Goal: Task Accomplishment & Management: Manage account settings

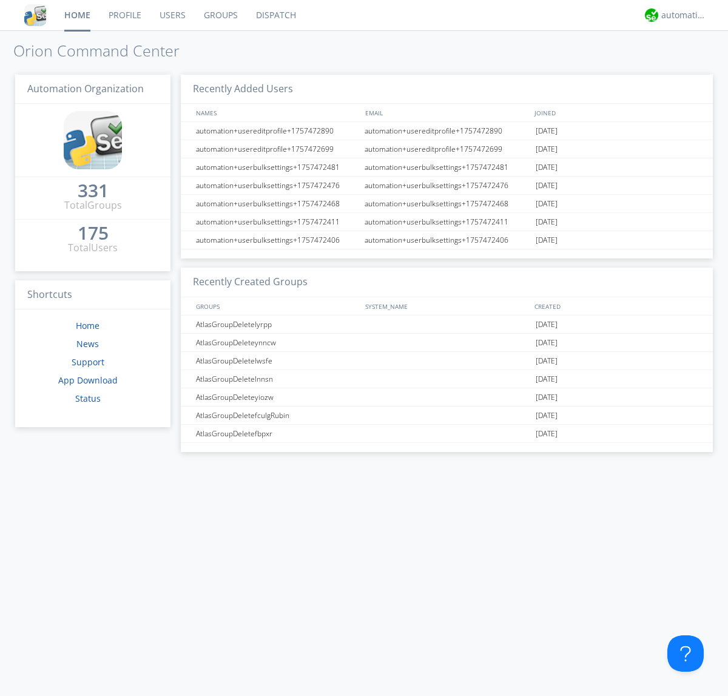
click at [172, 15] on link "Users" at bounding box center [173, 15] width 44 height 30
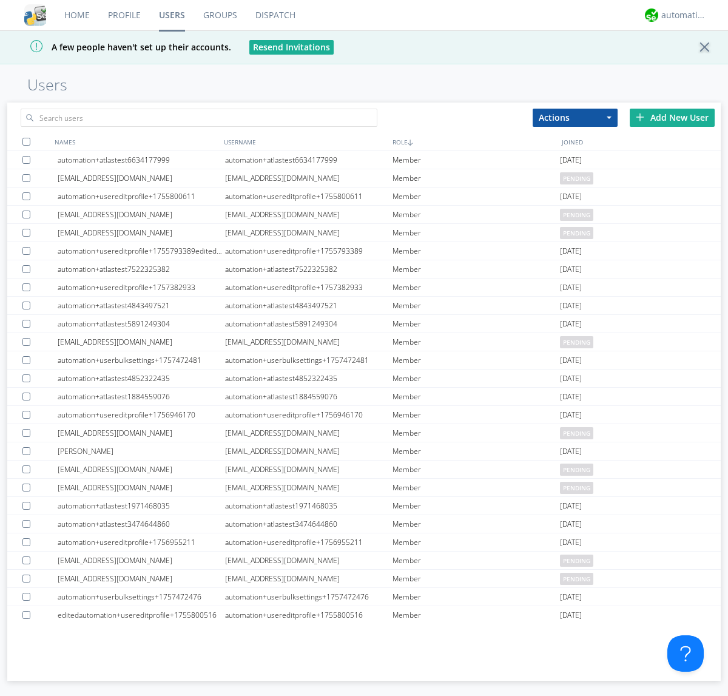
click at [673, 117] on div "Add New User" at bounding box center [672, 118] width 85 height 18
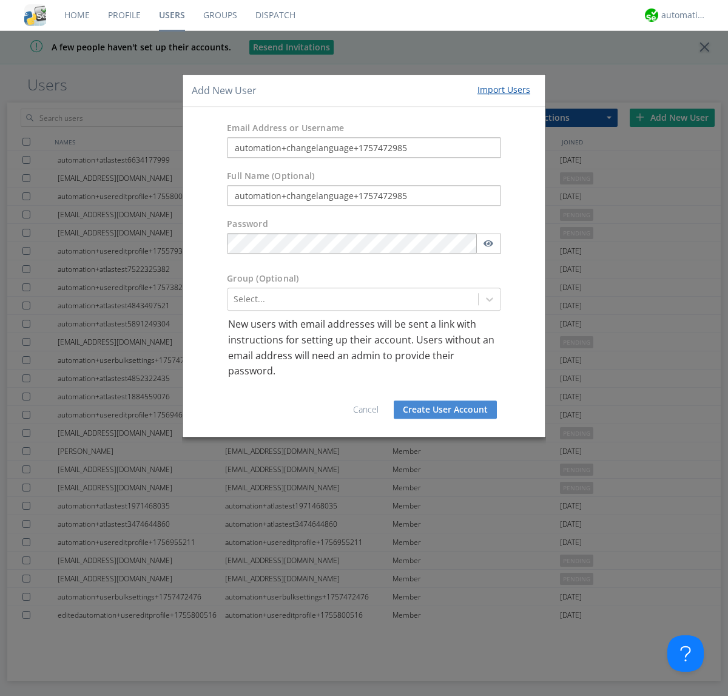
click at [446, 409] on button "Create User Account" at bounding box center [445, 410] width 103 height 18
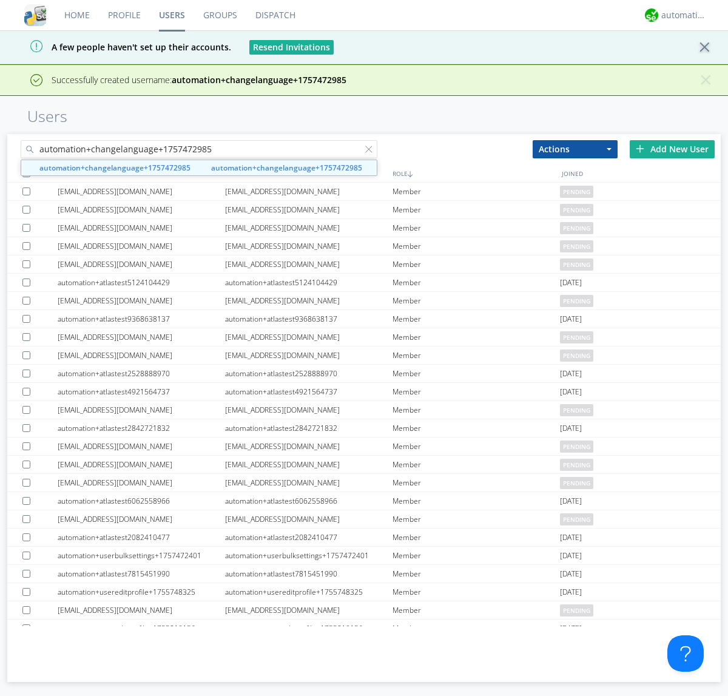
type input "automation+changelanguage+1757472985"
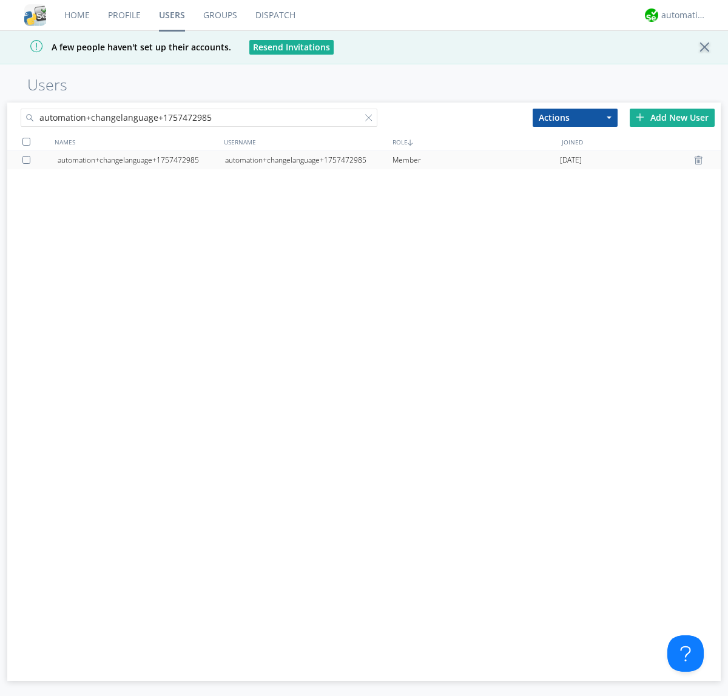
click at [308, 160] on div "automation+changelanguage+1757472985" at bounding box center [309, 160] width 168 height 18
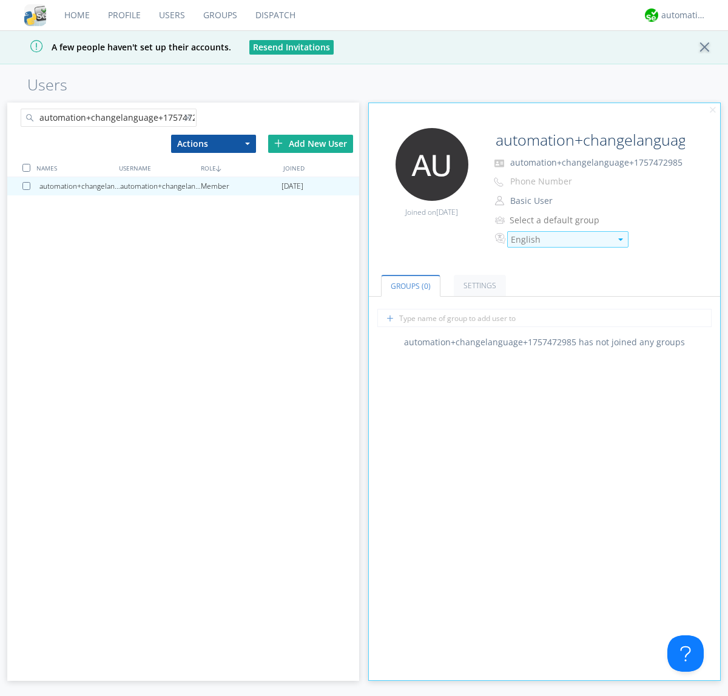
click at [561, 239] on div "English" at bounding box center [561, 240] width 100 height 12
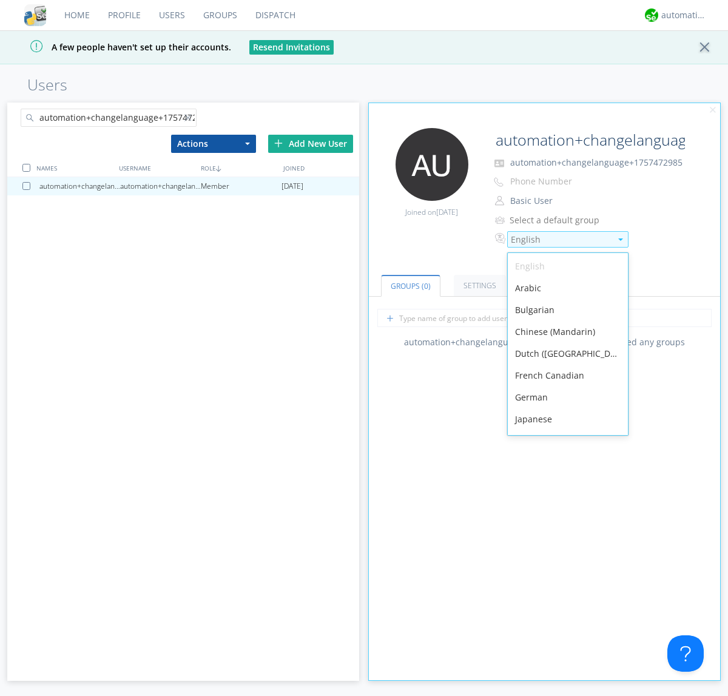
scroll to position [172, 0]
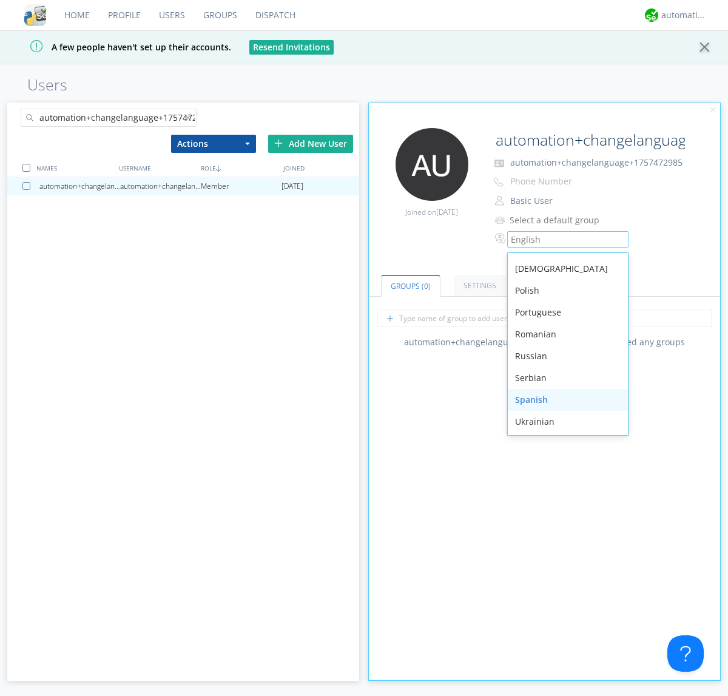
click at [565, 400] on div "Spanish" at bounding box center [568, 400] width 120 height 22
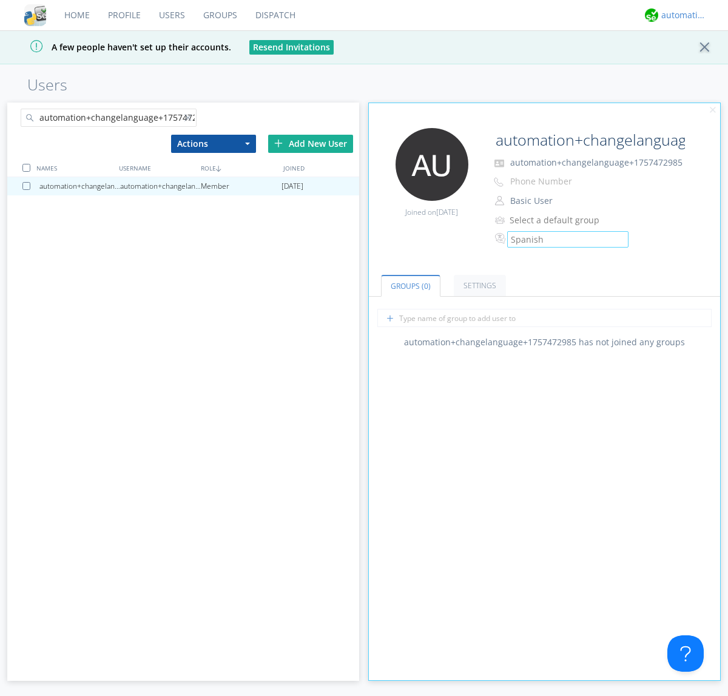
click at [681, 15] on div "automation+atlas" at bounding box center [685, 15] width 46 height 12
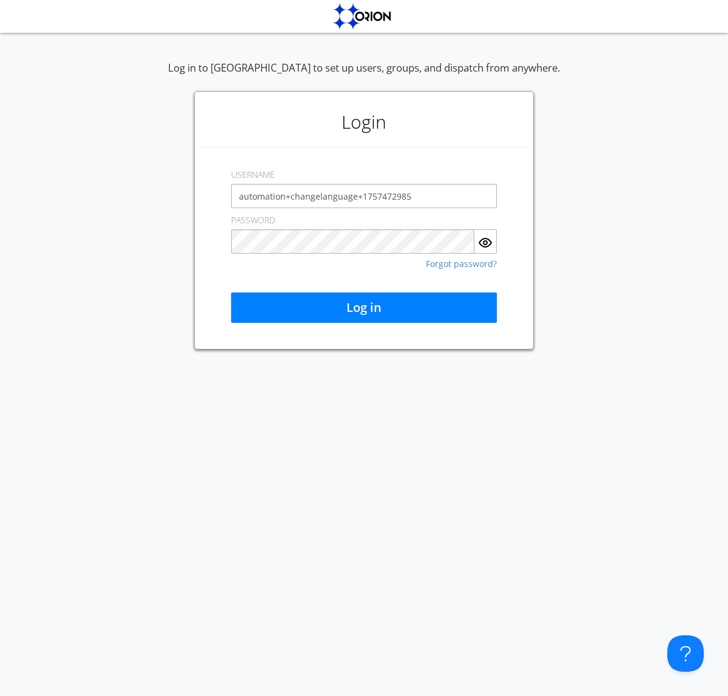
type input "automation+changelanguage+1757472985"
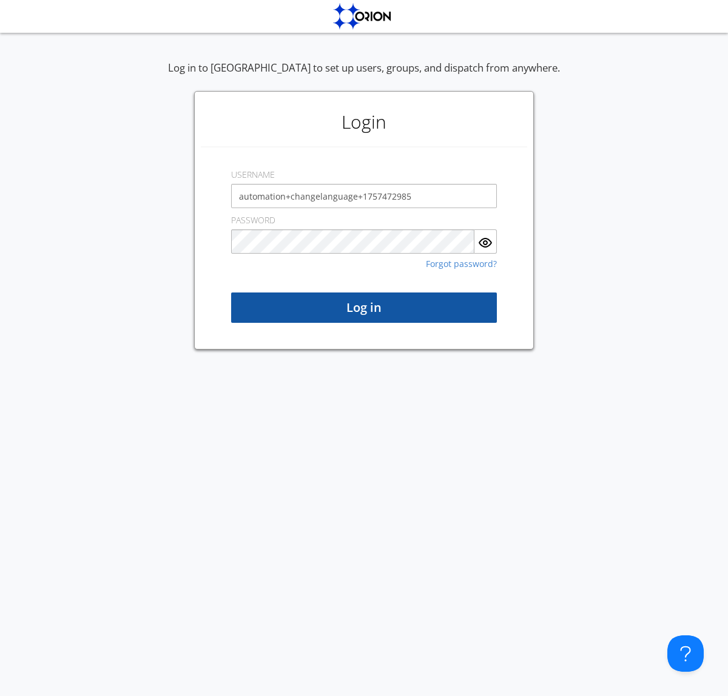
click at [364, 308] on button "Log in" at bounding box center [364, 308] width 266 height 30
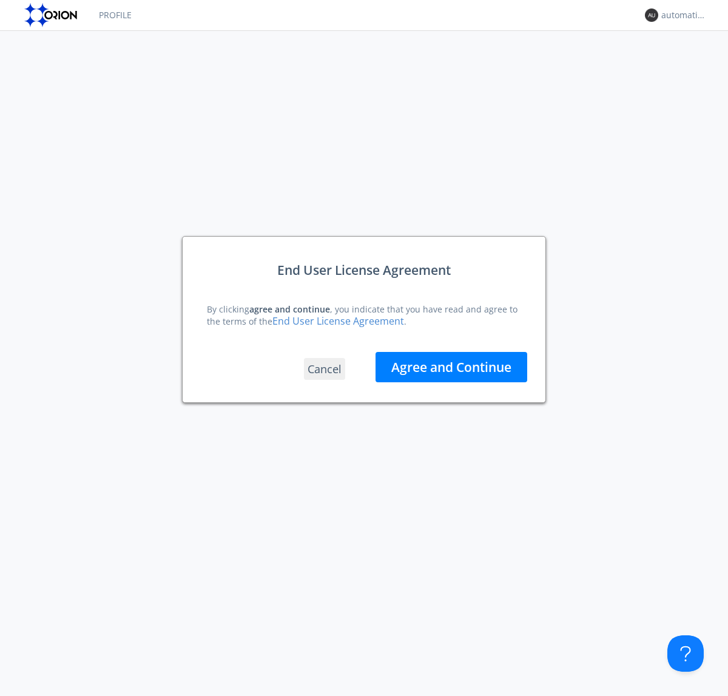
click at [452, 367] on button "Agree and Continue" at bounding box center [452, 367] width 152 height 30
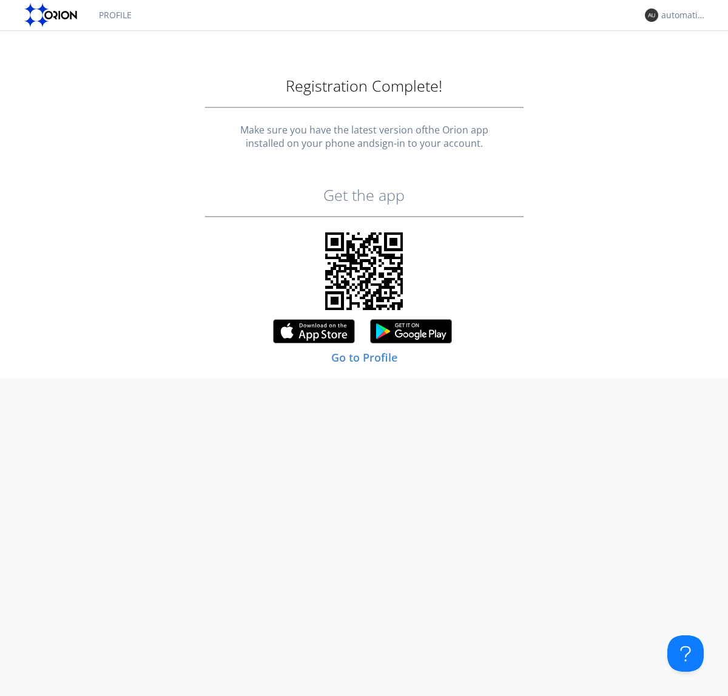
click at [115, 15] on link "Profile" at bounding box center [115, 15] width 51 height 30
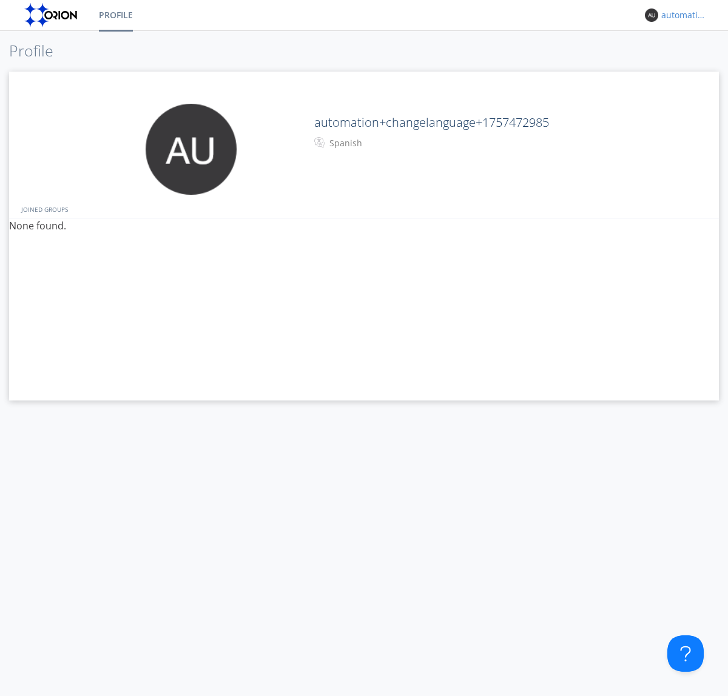
click at [681, 15] on div "automation+changelanguage+1757472985" at bounding box center [685, 15] width 46 height 12
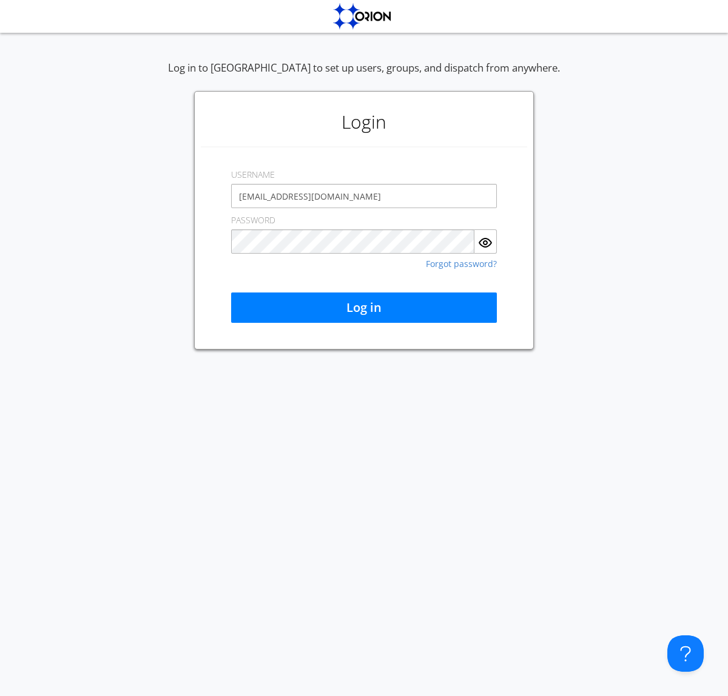
type input "[EMAIL_ADDRESS][DOMAIN_NAME]"
click at [364, 308] on button "Log in" at bounding box center [364, 308] width 266 height 30
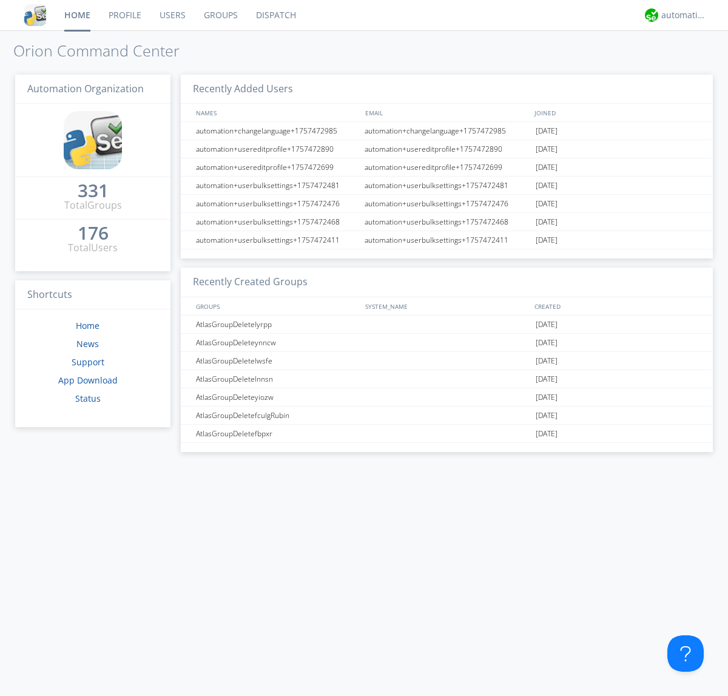
click at [172, 15] on link "Users" at bounding box center [173, 15] width 44 height 30
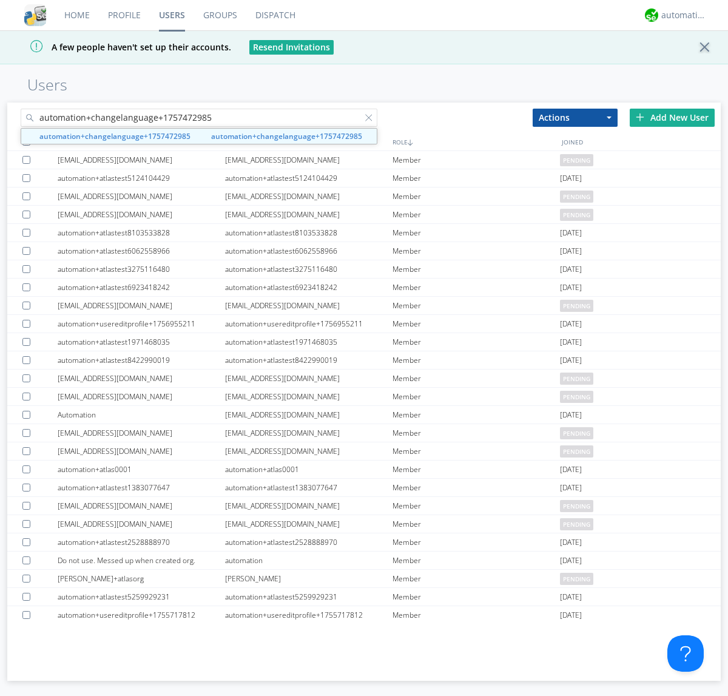
type input "automation+changelanguage+1757472985"
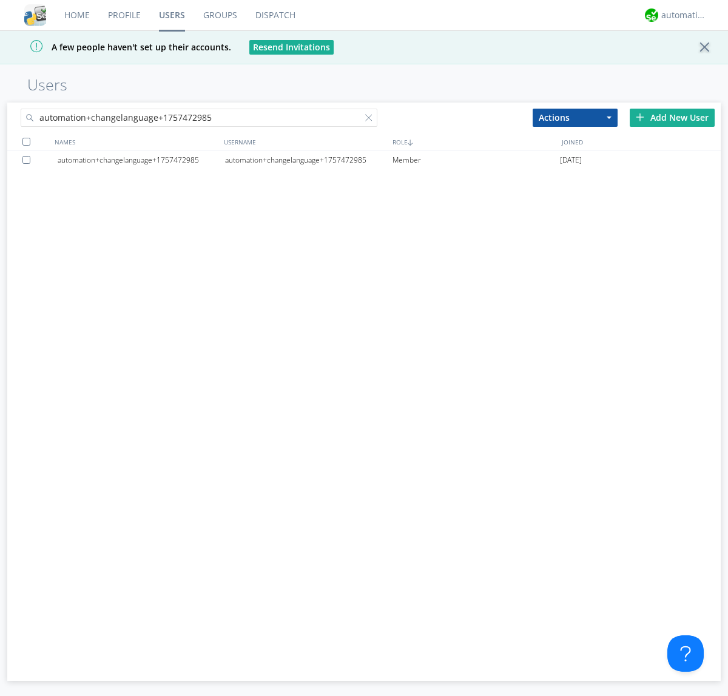
click at [29, 160] on div at bounding box center [28, 160] width 12 height 8
click at [575, 117] on button "Actions" at bounding box center [575, 118] width 85 height 18
click at [0, 0] on link "Delete User" at bounding box center [0, 0] width 0 height 0
